Goal: Transaction & Acquisition: Purchase product/service

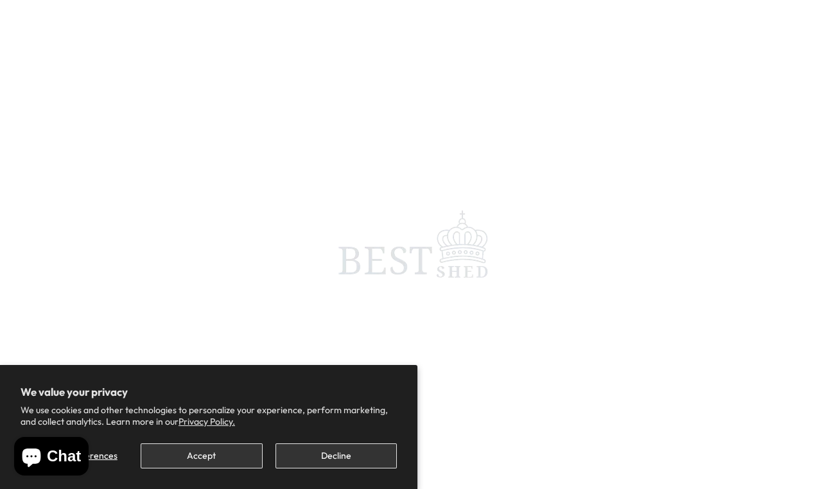
scroll to position [6, 0]
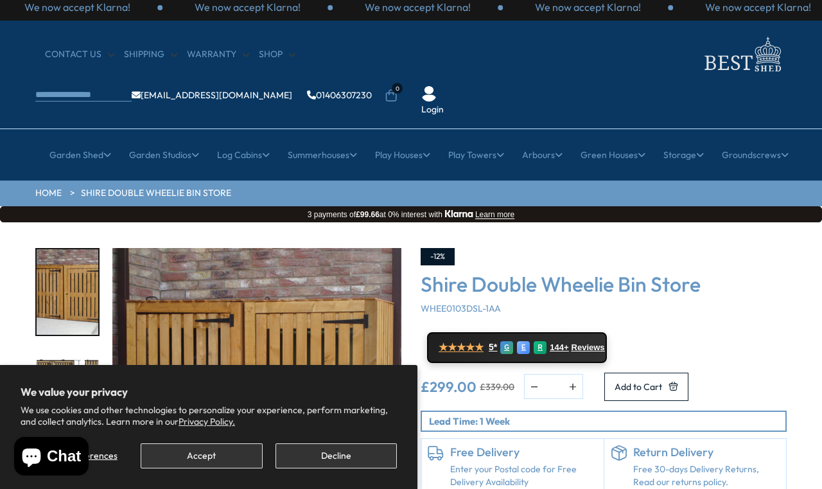
click at [234, 444] on button "Accept" at bounding box center [201, 455] width 121 height 25
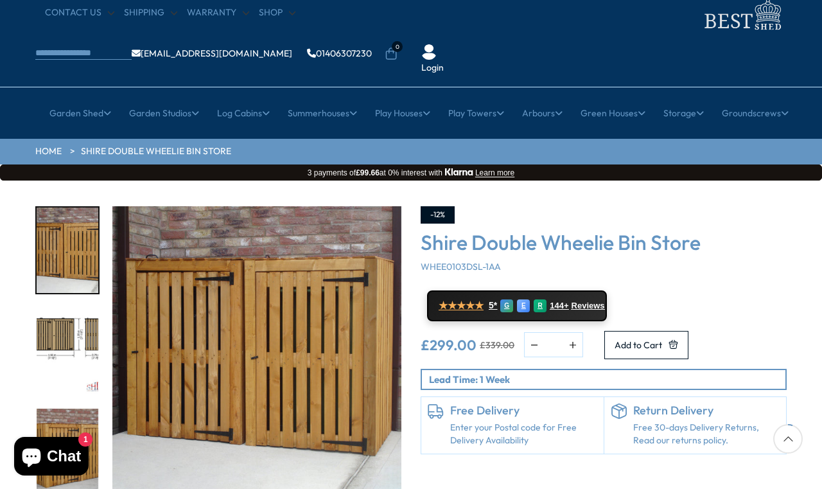
scroll to position [0, 0]
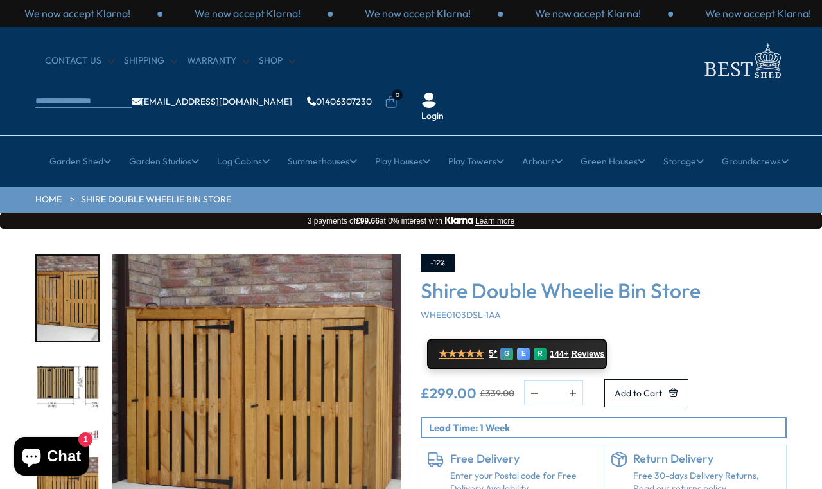
click at [44, 91] on div "CONTACT US Shipping Warranty Shop [EMAIL_ADDRESS][DOMAIN_NAME] 01406307230 0 Lo…" at bounding box center [411, 81] width 822 height 109
click at [134, 319] on link "Garden Tool Store" at bounding box center [153, 330] width 77 height 22
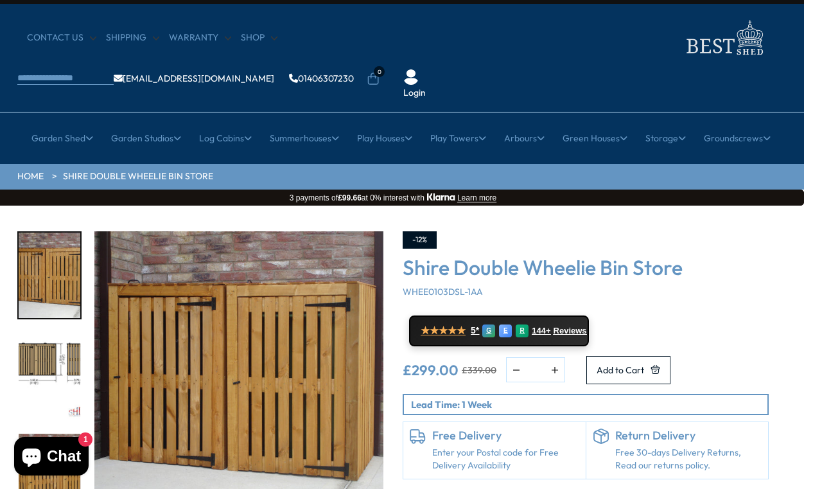
click at [141, 319] on link "Wellie Store" at bounding box center [136, 330] width 50 height 22
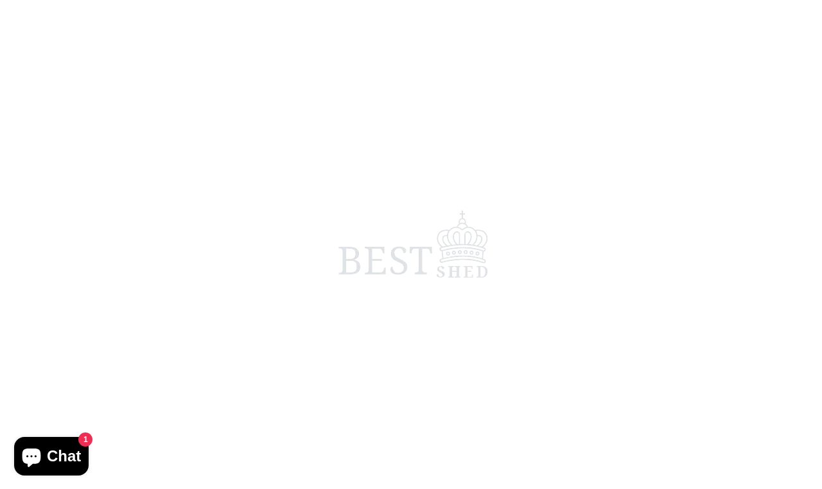
scroll to position [6, 0]
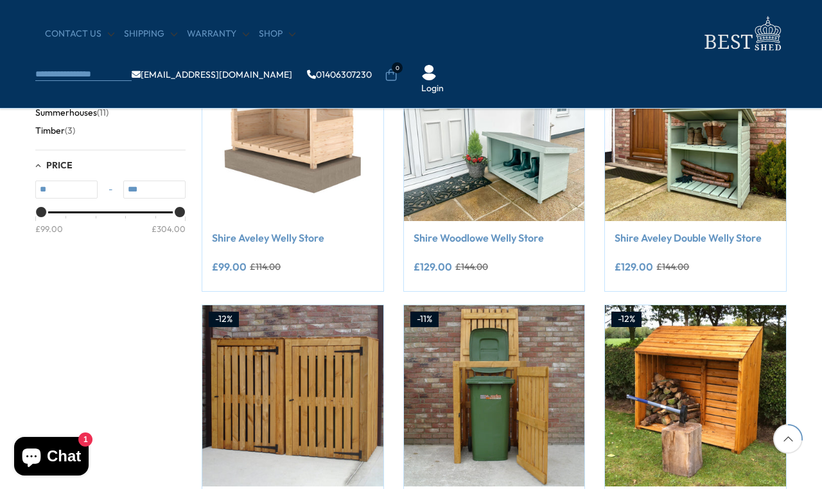
scroll to position [328, 0]
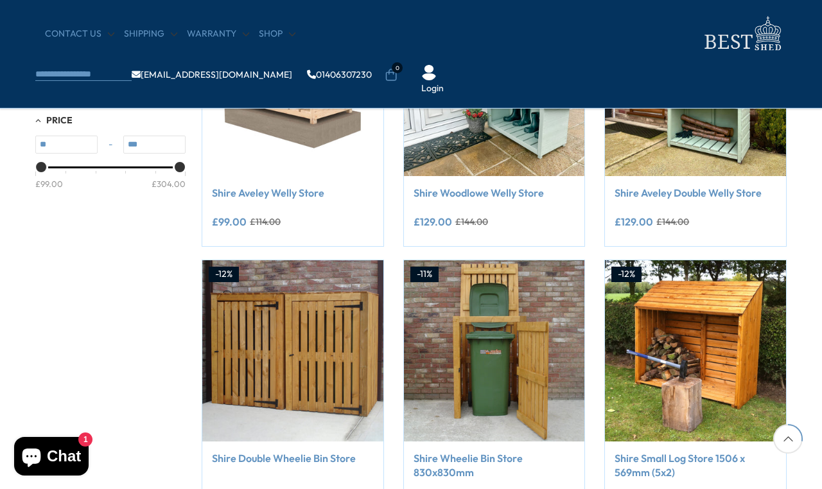
click at [230, 308] on img at bounding box center [292, 350] width 181 height 181
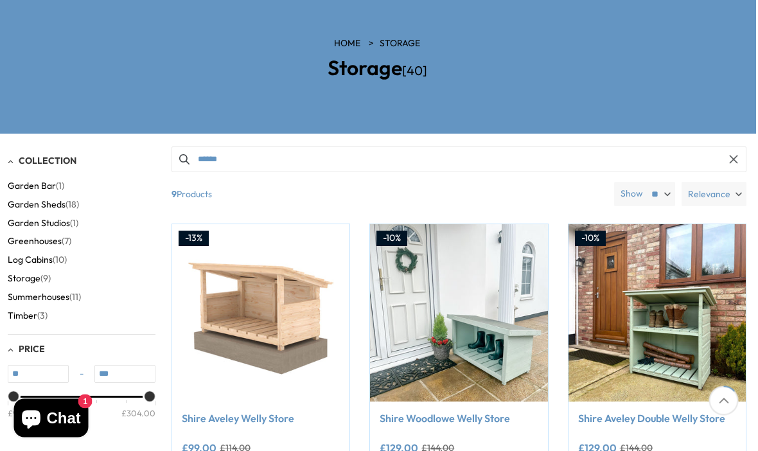
scroll to position [172, 0]
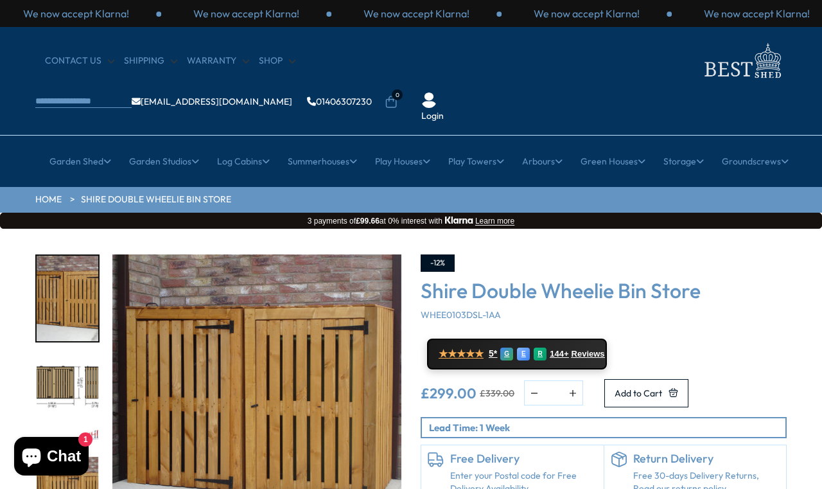
click at [662, 389] on span "Add to Cart" at bounding box center [639, 393] width 48 height 9
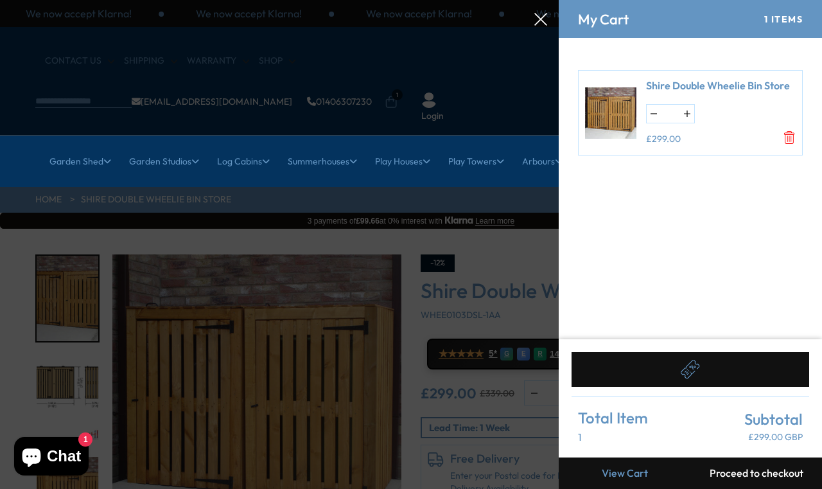
click at [772, 464] on button "Proceed to checkout" at bounding box center [757, 472] width 132 height 31
